Goal: Task Accomplishment & Management: Manage account settings

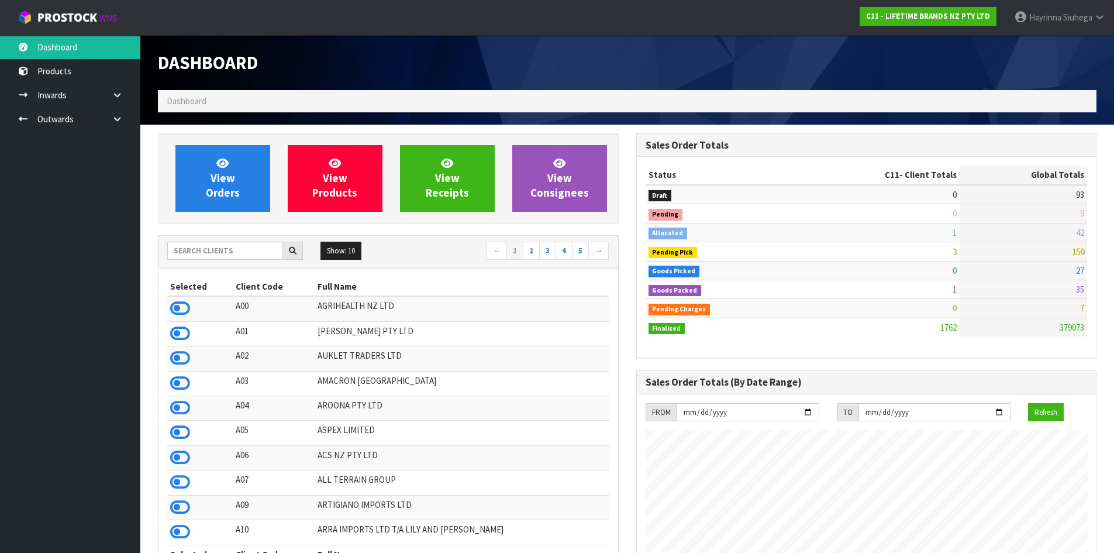
scroll to position [886, 478]
click at [1062, 17] on span at bounding box center [1062, 17] width 2 height 11
click at [1071, 49] on link "Logout" at bounding box center [1067, 47] width 92 height 16
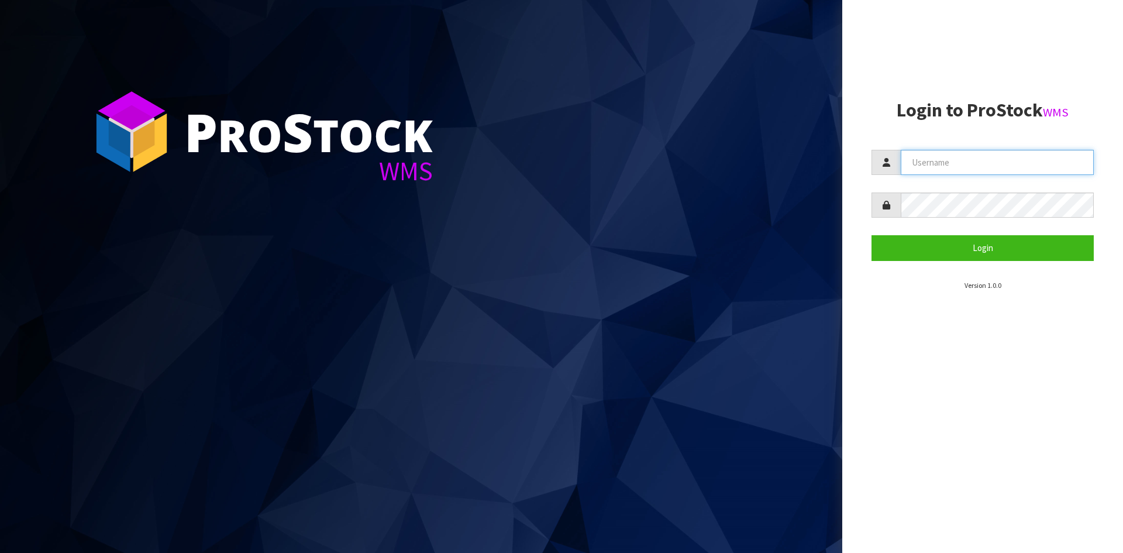
click at [970, 151] on input "text" at bounding box center [996, 162] width 193 height 25
type input "despatch@cwl.co.nz"
drag, startPoint x: 1009, startPoint y: 161, endPoint x: 873, endPoint y: 175, distance: 136.4
click at [873, 175] on form "despatch@cwl.co.nz Login" at bounding box center [982, 205] width 222 height 111
click at [926, 164] on input "text" at bounding box center [996, 162] width 193 height 25
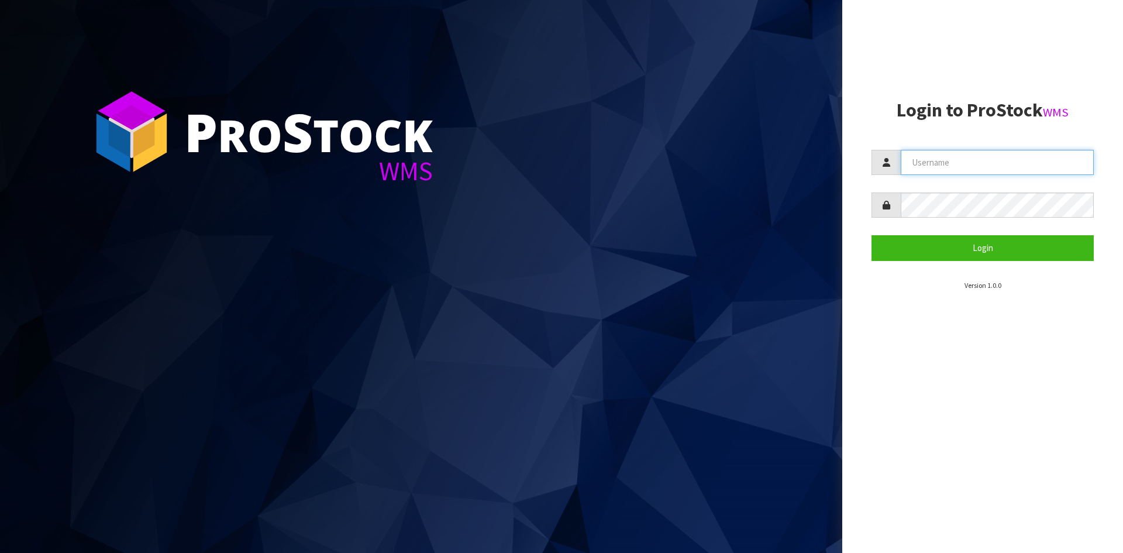
type input "HARRIET"
click at [871, 235] on button "Login" at bounding box center [982, 247] width 222 height 25
